Goal: Book appointment/travel/reservation

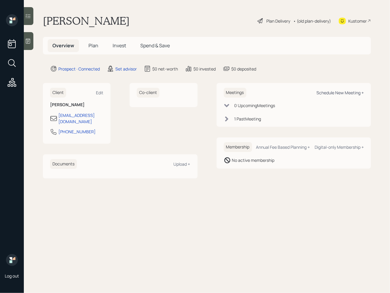
click at [342, 94] on div "Schedule New Meeting +" at bounding box center [339, 93] width 47 height 6
select select "round-[PERSON_NAME]"
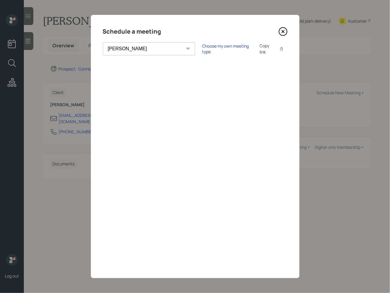
click at [202, 50] on div "Choose my own meeting type" at bounding box center [227, 48] width 50 height 11
